Goal: Task Accomplishment & Management: Manage account settings

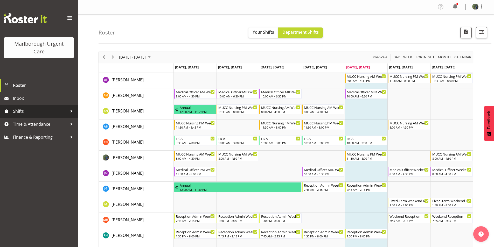
click at [20, 110] on span "Shifts" at bounding box center [40, 111] width 54 height 8
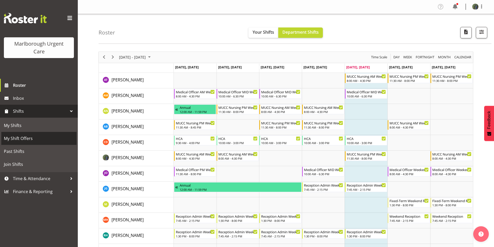
click at [15, 139] on span "My Shift Offers" at bounding box center [39, 139] width 70 height 8
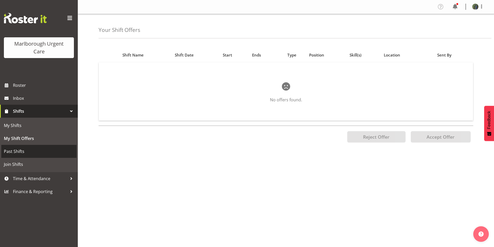
click at [11, 152] on span "Past Shifts" at bounding box center [39, 152] width 70 height 8
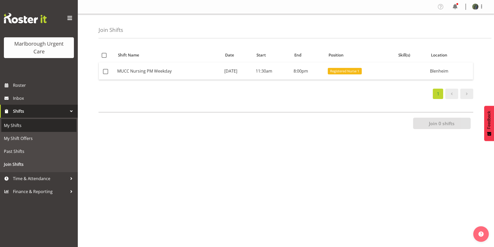
click at [23, 129] on span "My Shifts" at bounding box center [39, 126] width 70 height 8
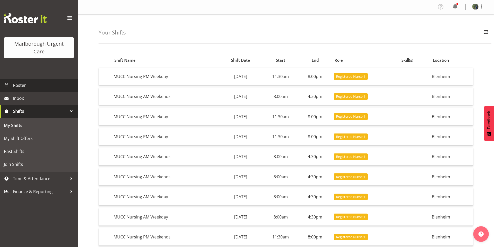
click at [27, 85] on span "Roster" at bounding box center [44, 85] width 62 height 8
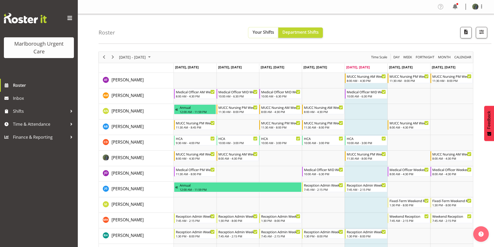
click at [263, 33] on span "Your Shifts" at bounding box center [264, 32] width 22 height 6
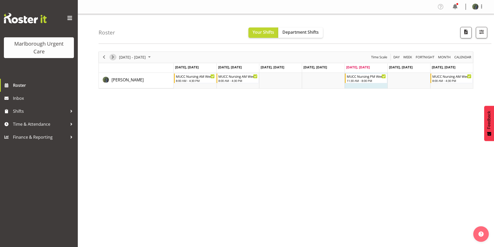
click at [114, 57] on span "Next" at bounding box center [113, 57] width 6 height 6
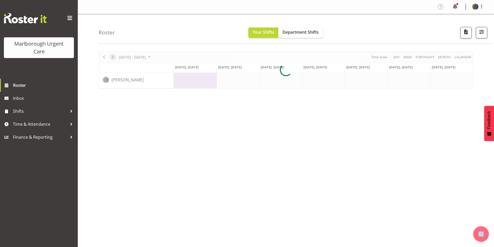
click at [114, 57] on div at bounding box center [286, 70] width 375 height 37
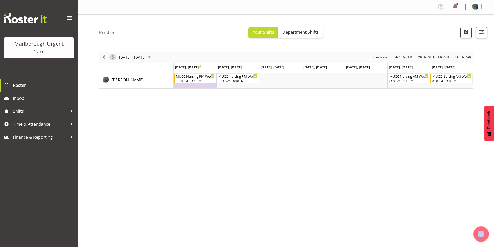
click at [113, 57] on span "Next" at bounding box center [113, 57] width 6 height 6
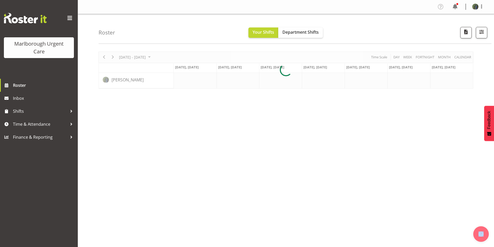
click at [113, 57] on div at bounding box center [286, 70] width 375 height 37
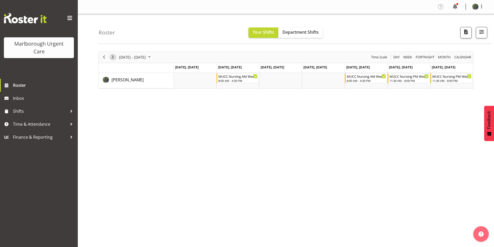
click at [113, 57] on span "Next" at bounding box center [113, 57] width 6 height 6
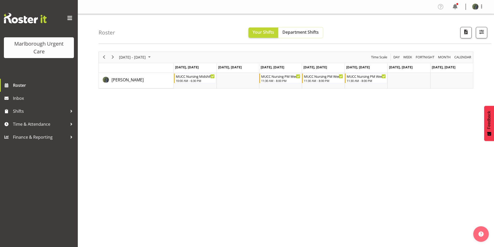
click at [311, 32] on span "Department Shifts" at bounding box center [300, 32] width 36 height 6
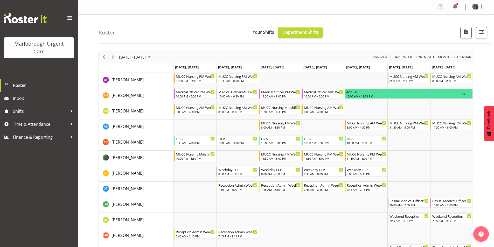
click at [262, 34] on span "Your Shifts" at bounding box center [264, 32] width 22 height 6
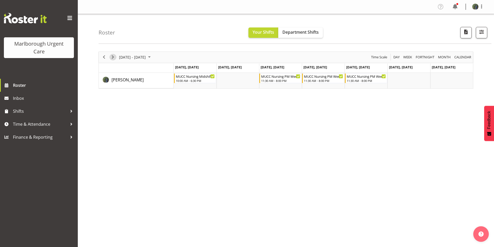
click at [115, 58] on span "Next" at bounding box center [113, 57] width 6 height 6
click at [109, 57] on button "Next" at bounding box center [112, 57] width 7 height 6
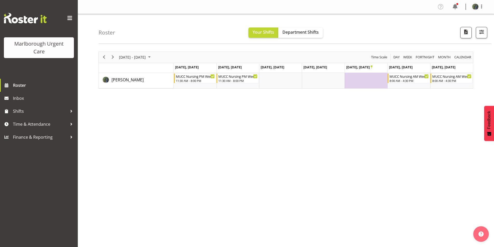
click at [366, 80] on td "Timeline Week of October 24, 2025" at bounding box center [366, 81] width 43 height 16
click at [28, 108] on span "Shifts" at bounding box center [40, 111] width 54 height 8
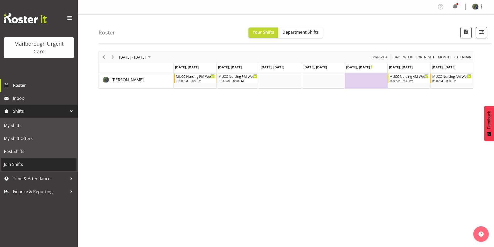
click at [16, 164] on span "Join Shifts" at bounding box center [39, 164] width 70 height 8
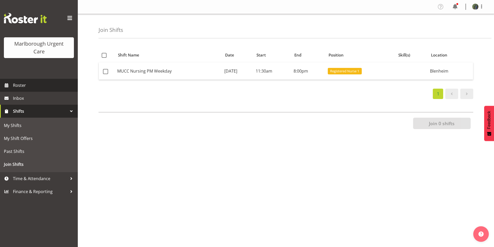
click at [19, 89] on span "Roster" at bounding box center [44, 85] width 62 height 8
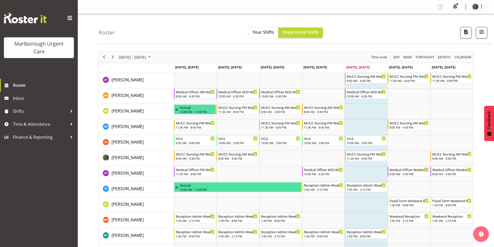
click at [264, 33] on span "Your Shifts" at bounding box center [264, 32] width 22 height 6
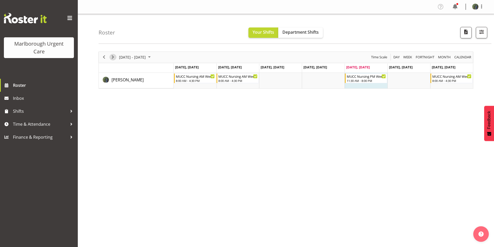
click at [113, 59] on span "Next" at bounding box center [113, 57] width 6 height 6
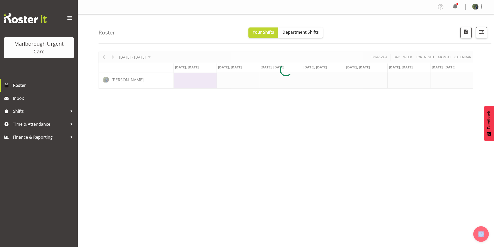
click at [113, 59] on div at bounding box center [286, 70] width 375 height 37
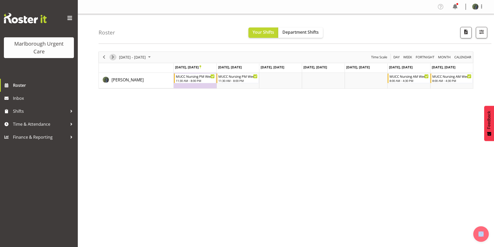
click at [113, 59] on span "Next" at bounding box center [113, 57] width 6 height 6
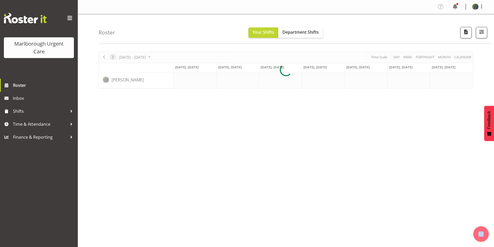
click at [113, 59] on div at bounding box center [286, 70] width 375 height 37
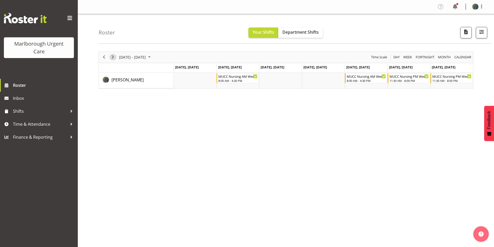
click at [111, 57] on span "Next" at bounding box center [113, 57] width 6 height 6
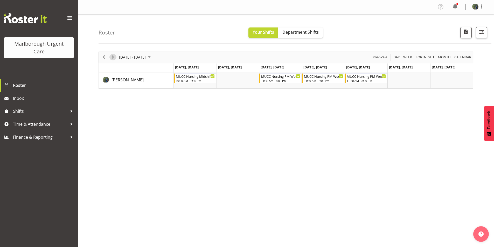
click at [111, 57] on span "Next" at bounding box center [113, 57] width 6 height 6
click at [113, 56] on span "Next" at bounding box center [113, 57] width 6 height 6
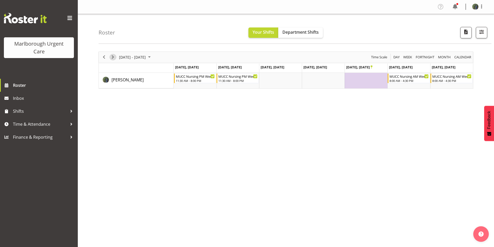
click at [113, 56] on span "Next" at bounding box center [113, 57] width 6 height 6
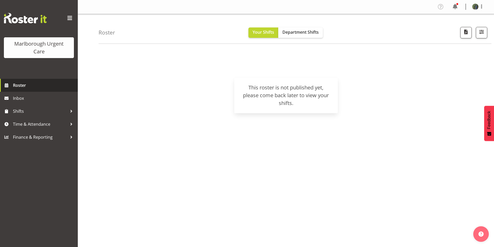
click at [27, 88] on span "Roster" at bounding box center [44, 85] width 62 height 8
